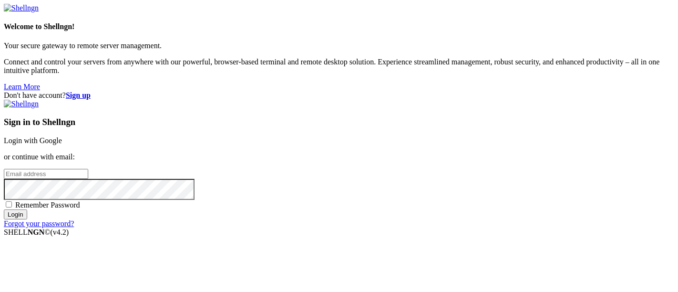
type input "ubuntu"
click at [62, 136] on link "Login with Google" at bounding box center [33, 140] width 58 height 8
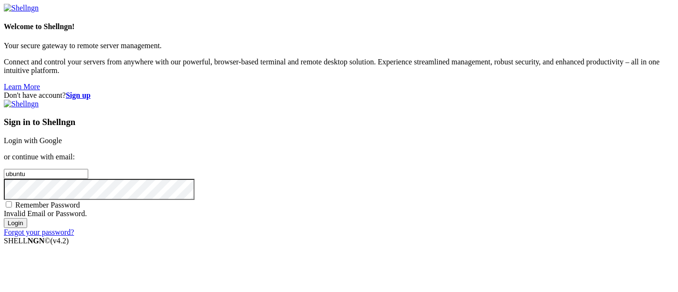
click at [62, 136] on link "Login with Google" at bounding box center [33, 140] width 58 height 8
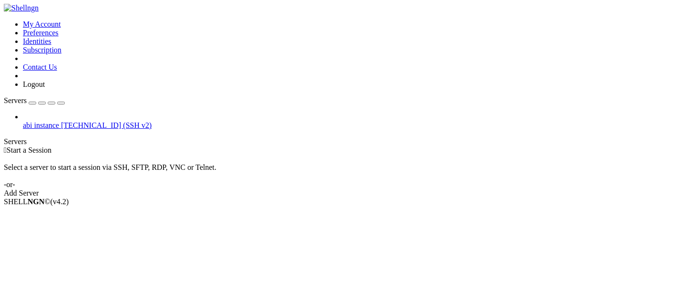
click at [76, 121] on div "abi instance [TECHNICAL_ID] (SSH v2)" at bounding box center [349, 125] width 652 height 9
click at [59, 121] on span "abi instance" at bounding box center [41, 125] width 36 height 8
click at [79, 121] on span "[TECHNICAL_ID] (SSH v2)" at bounding box center [106, 125] width 91 height 8
click at [80, 121] on span "[TECHNICAL_ID] (SSH v2)" at bounding box center [106, 125] width 91 height 8
click at [29, 121] on span "abi instance" at bounding box center [41, 125] width 36 height 8
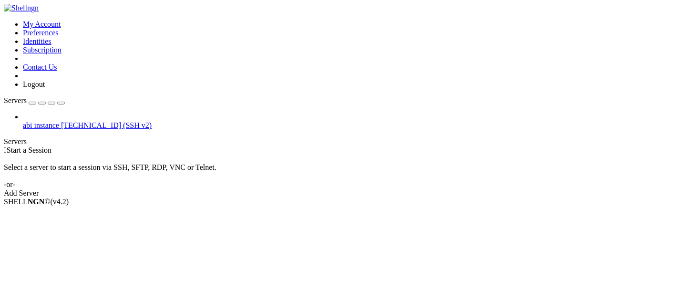
click at [29, 121] on span "abi instance" at bounding box center [41, 125] width 36 height 8
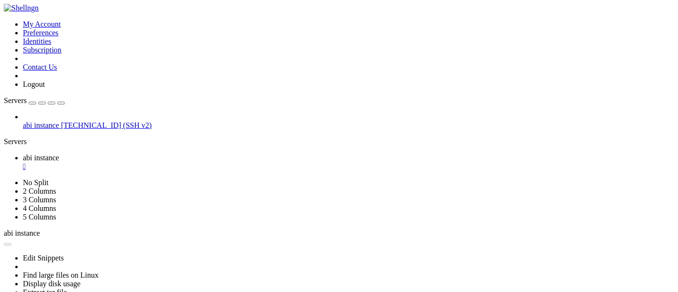
scroll to position [16, 0]
click at [61, 121] on span "[TECHNICAL_ID] (SSH v2)" at bounding box center [106, 125] width 91 height 8
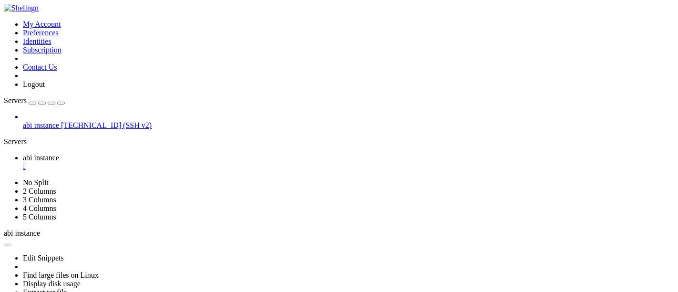
click at [61, 121] on span "[TECHNICAL_ID] (SSH v2)" at bounding box center [106, 125] width 91 height 8
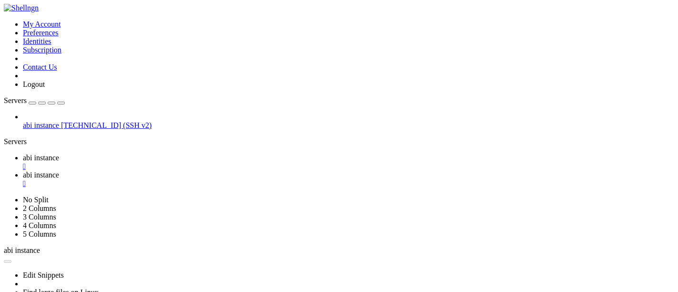
scroll to position [0, 0]
click at [249, 179] on div "" at bounding box center [349, 183] width 652 height 9
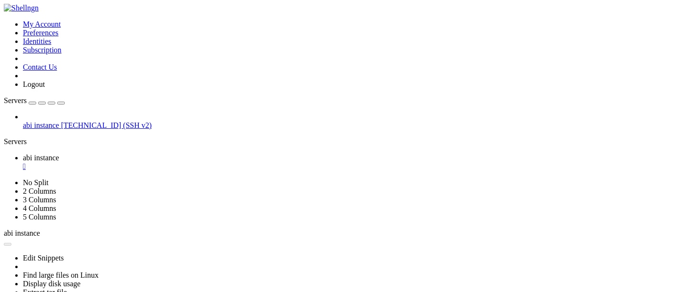
click at [176, 154] on link "abi instance " at bounding box center [349, 162] width 652 height 17
click at [187, 154] on link "abi instance " at bounding box center [349, 162] width 652 height 17
click at [181, 162] on div "" at bounding box center [349, 166] width 652 height 9
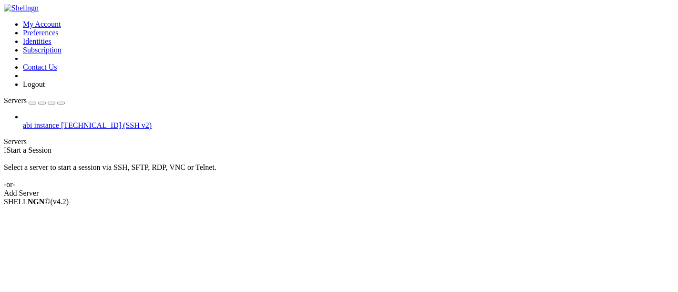
click at [59, 121] on span "abi instance" at bounding box center [41, 125] width 36 height 8
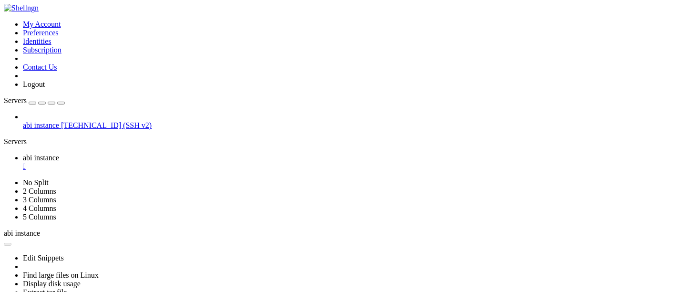
click at [98, 121] on link "abi instance [TECHNICAL_ID] (SSH v2)" at bounding box center [349, 125] width 652 height 9
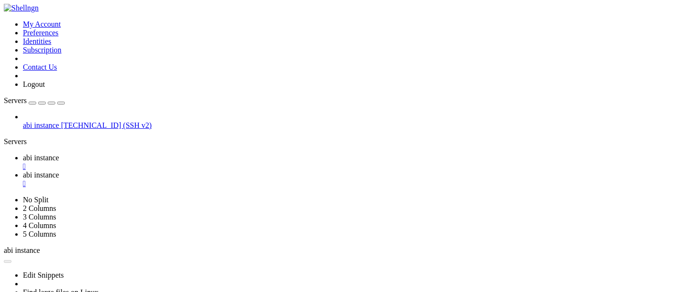
scroll to position [65, 0]
click at [82, 121] on link "abi instance [TECHNICAL_ID] (SSH v2)" at bounding box center [349, 125] width 652 height 9
click at [249, 179] on div "" at bounding box center [349, 183] width 652 height 9
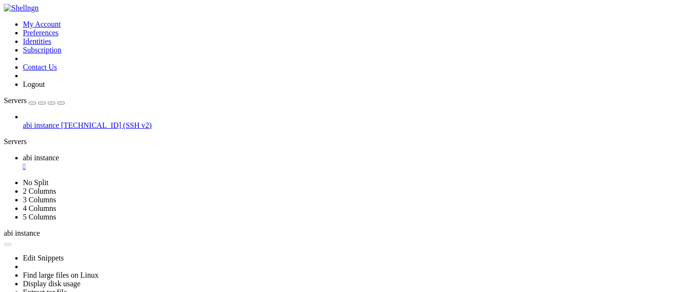
click at [179, 162] on div "" at bounding box center [349, 166] width 652 height 9
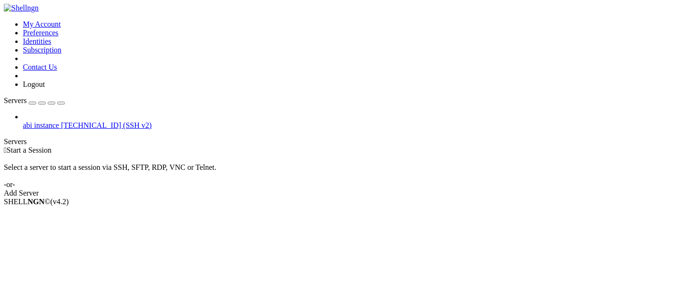
click at [61, 121] on span "[TECHNICAL_ID] (SSH v2)" at bounding box center [106, 125] width 91 height 8
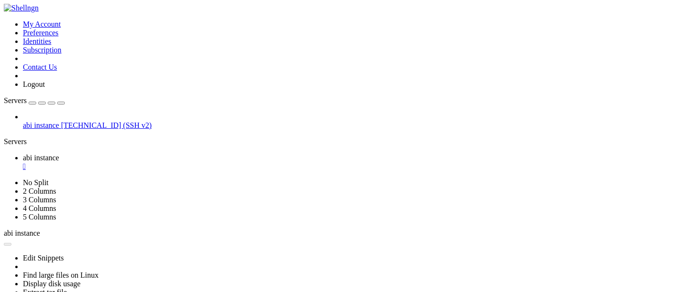
scroll to position [0, 0]
click at [181, 162] on div "" at bounding box center [349, 166] width 652 height 9
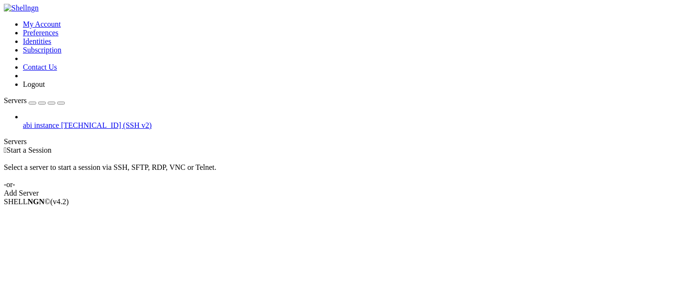
click at [59, 121] on span "abi instance" at bounding box center [41, 125] width 36 height 8
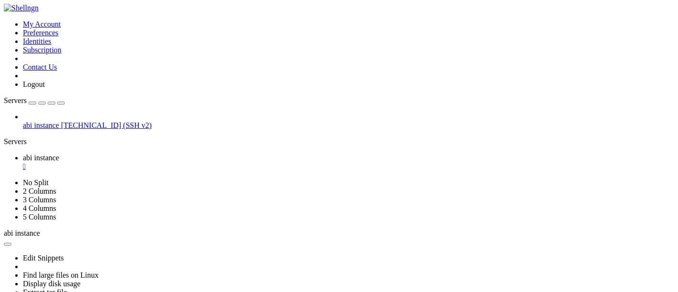
scroll to position [8, 0]
drag, startPoint x: 161, startPoint y: 490, endPoint x: 169, endPoint y: 490, distance: 8.6
drag, startPoint x: 156, startPoint y: 492, endPoint x: 245, endPoint y: 494, distance: 89.2
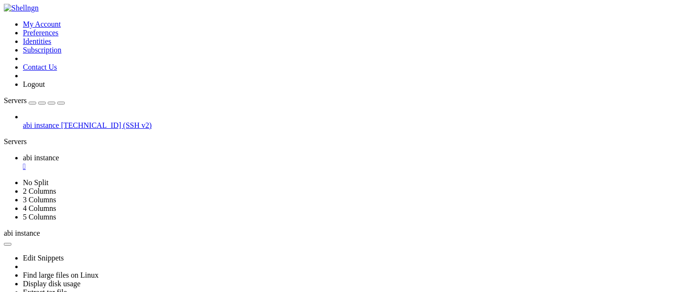
click at [178, 162] on div "" at bounding box center [349, 166] width 652 height 9
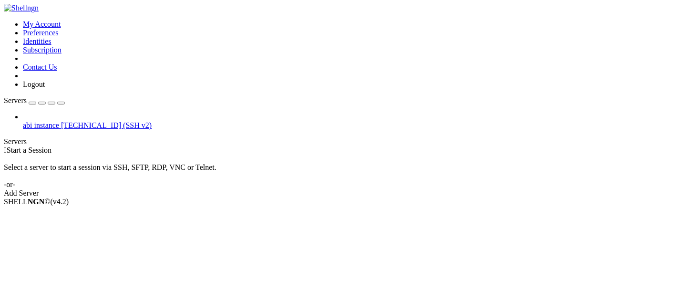
click at [92, 121] on link "abi instance [TECHNICAL_ID] (SSH v2)" at bounding box center [349, 125] width 652 height 9
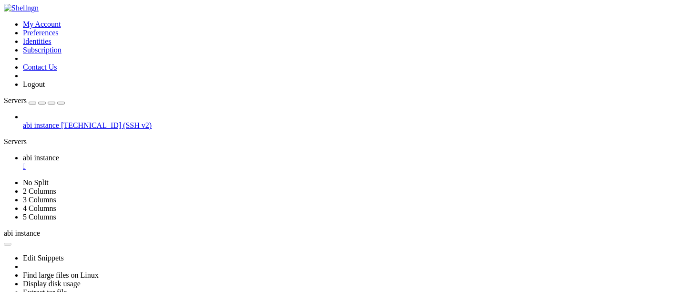
click at [92, 121] on link "abi instance [TECHNICAL_ID] (SSH v2)" at bounding box center [349, 125] width 652 height 9
drag, startPoint x: 154, startPoint y: 516, endPoint x: 216, endPoint y: 517, distance: 62.0
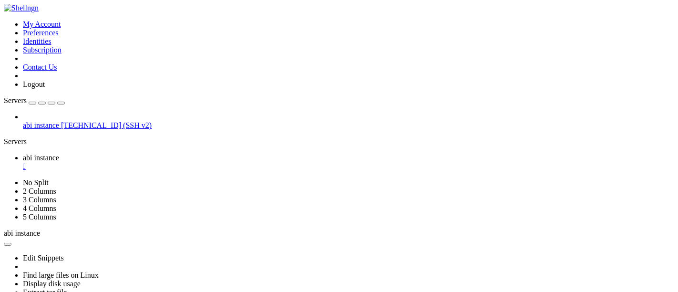
click at [180, 154] on link "abi instance " at bounding box center [349, 162] width 652 height 17
click at [180, 162] on div "" at bounding box center [349, 166] width 652 height 9
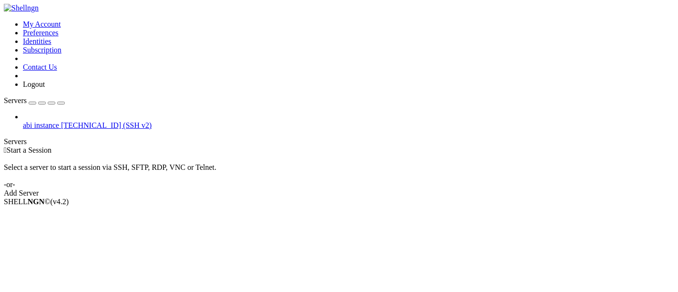
click at [91, 121] on span "[TECHNICAL_ID] (SSH v2)" at bounding box center [106, 125] width 91 height 8
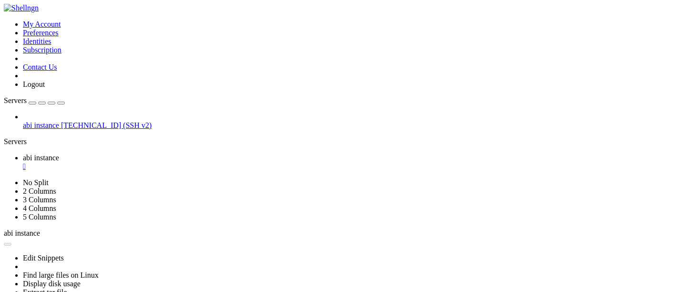
scroll to position [8, 0]
drag, startPoint x: 156, startPoint y: 492, endPoint x: 251, endPoint y: 495, distance: 95.4
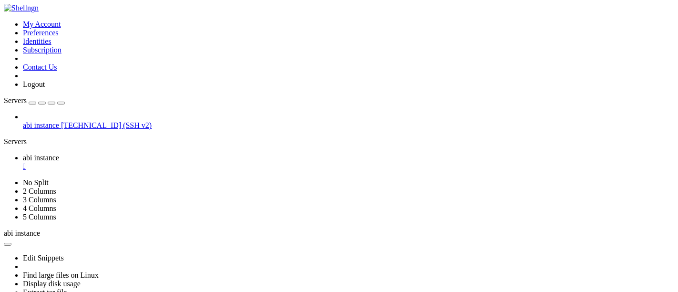
scroll to position [145, 0]
click at [180, 162] on div "" at bounding box center [349, 166] width 652 height 9
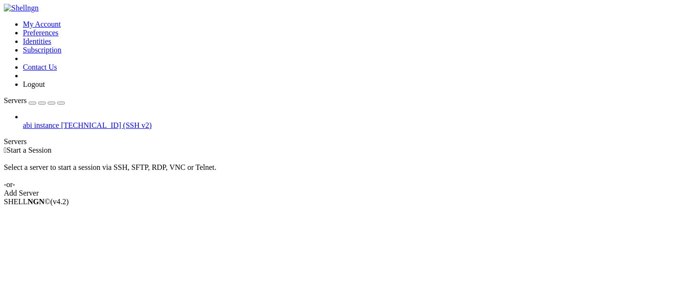
click at [59, 121] on span "abi instance" at bounding box center [41, 125] width 36 height 8
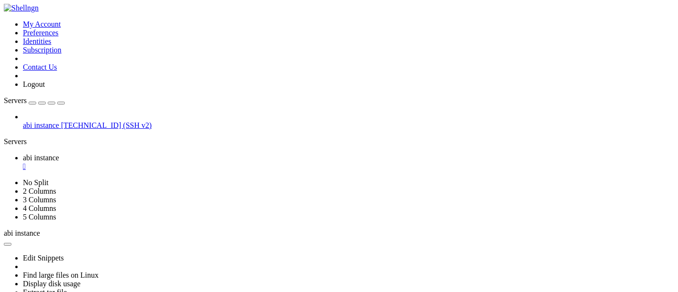
scroll to position [349, 0]
click at [178, 162] on div "" at bounding box center [349, 166] width 652 height 9
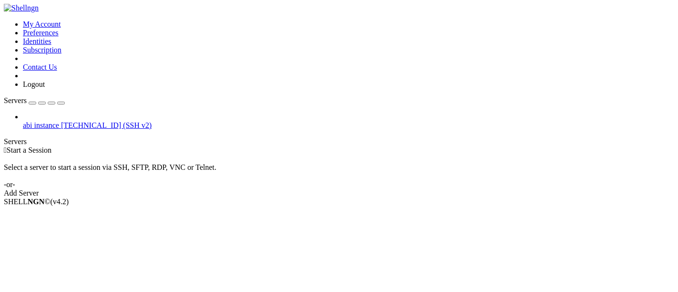
click at [59, 121] on span "abi instance" at bounding box center [41, 125] width 36 height 8
click at [72, 121] on link "abi instance [TECHNICAL_ID] (SSH v2)" at bounding box center [349, 125] width 652 height 9
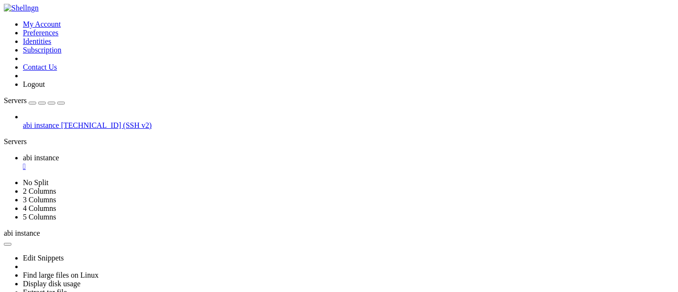
scroll to position [195, 0]
click at [180, 162] on div "" at bounding box center [349, 166] width 652 height 9
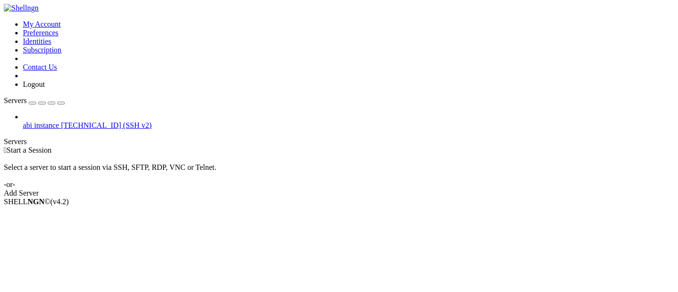
click at [23, 121] on icon at bounding box center [23, 121] width 0 height 0
click at [59, 121] on span "abi instance" at bounding box center [41, 125] width 36 height 8
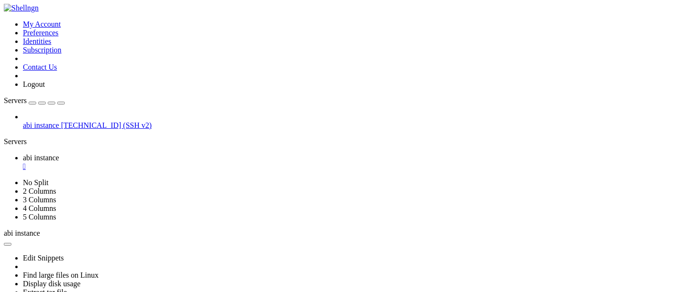
scroll to position [113, 0]
